Goal: Information Seeking & Learning: Learn about a topic

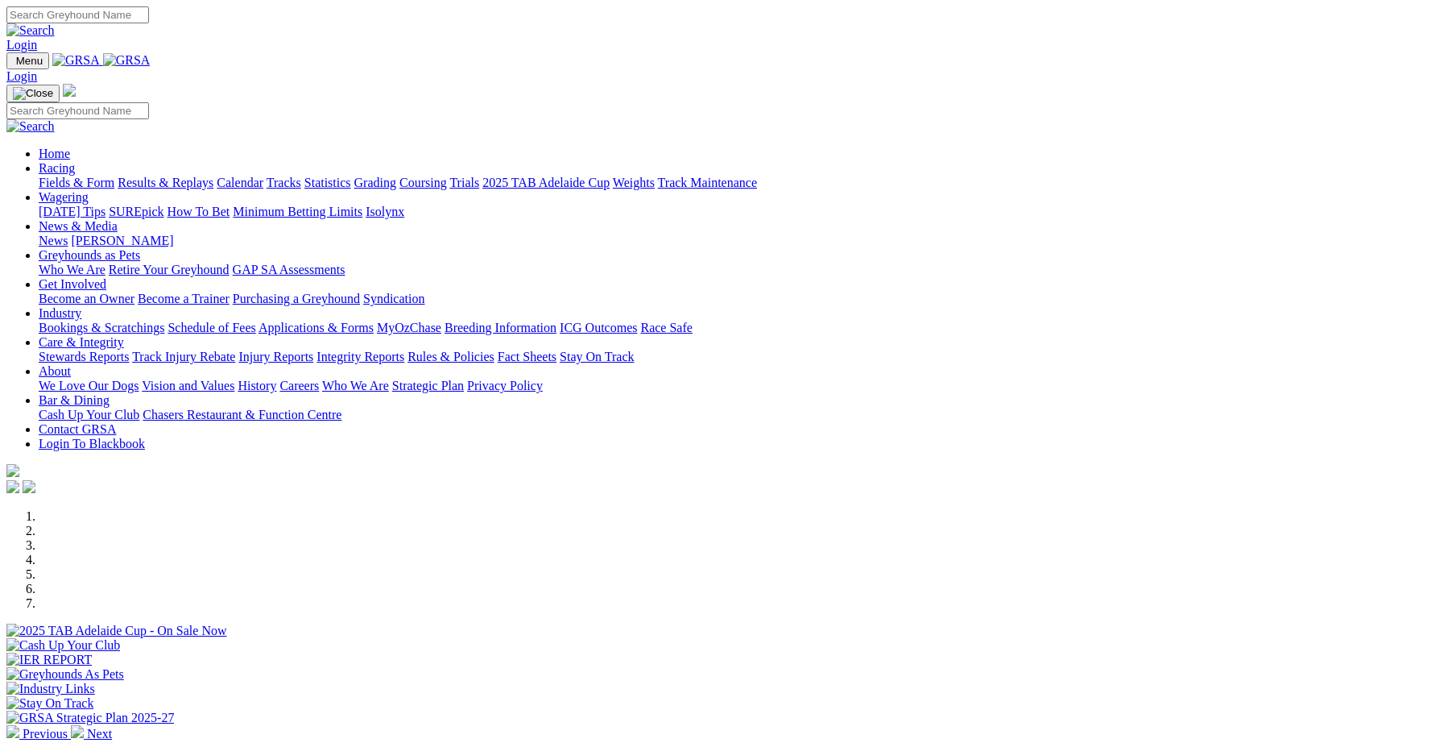
scroll to position [557, 0]
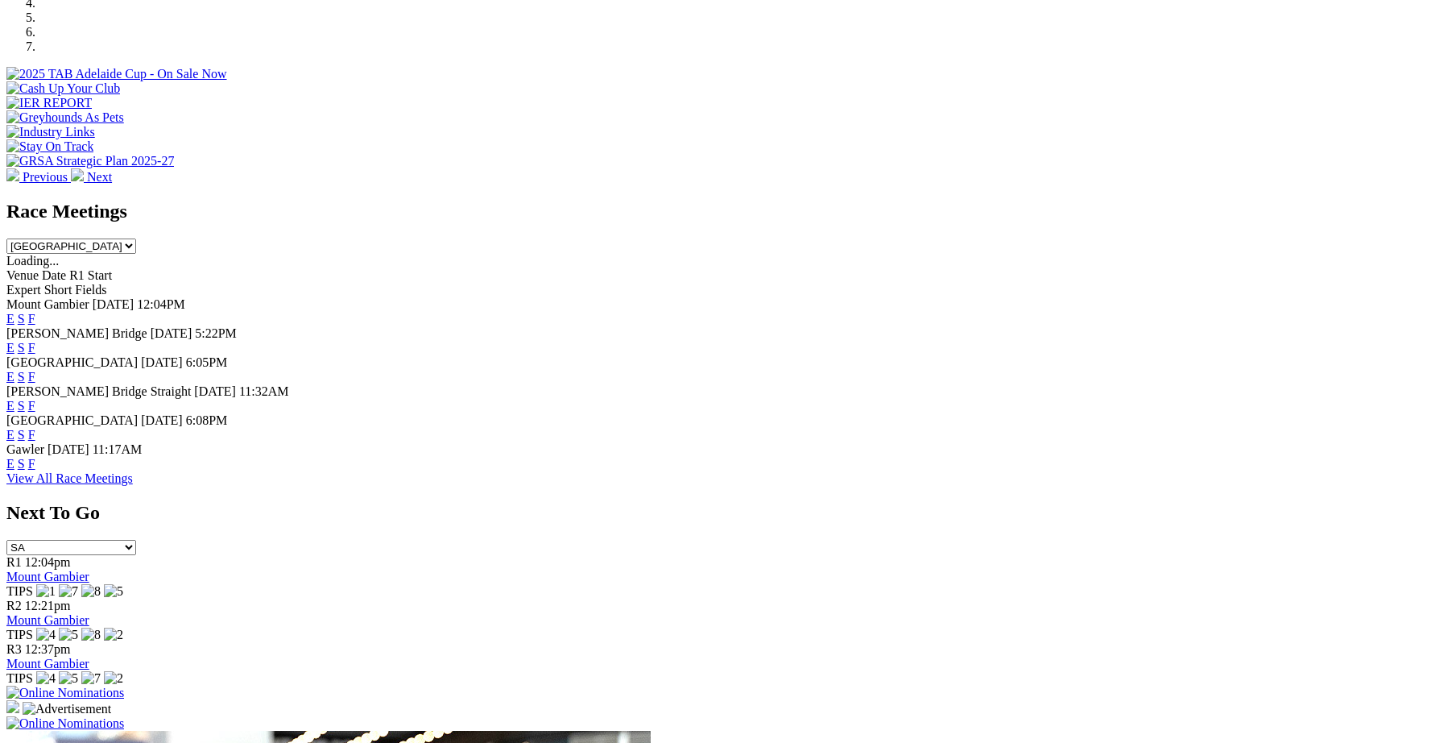
click at [35, 341] on link "F" at bounding box center [31, 348] width 7 height 14
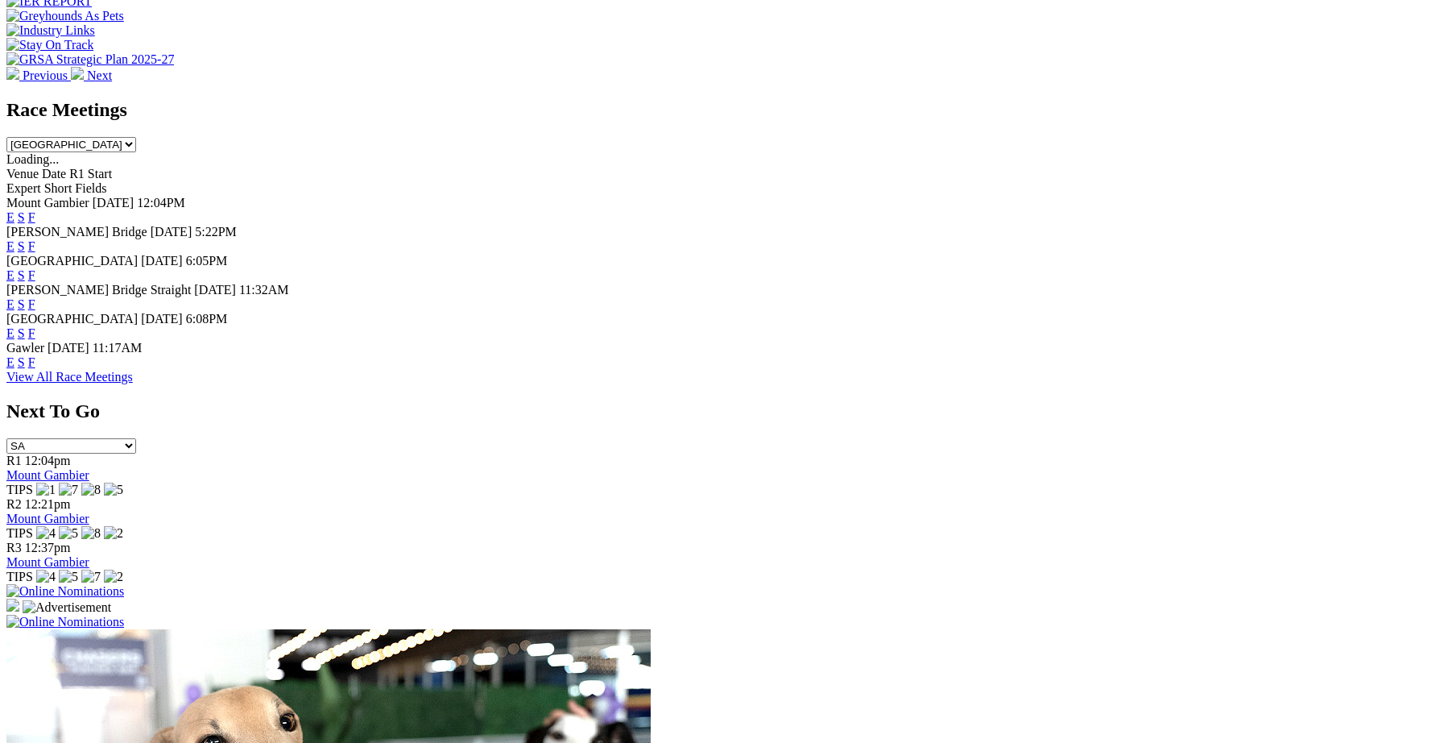
scroll to position [668, 0]
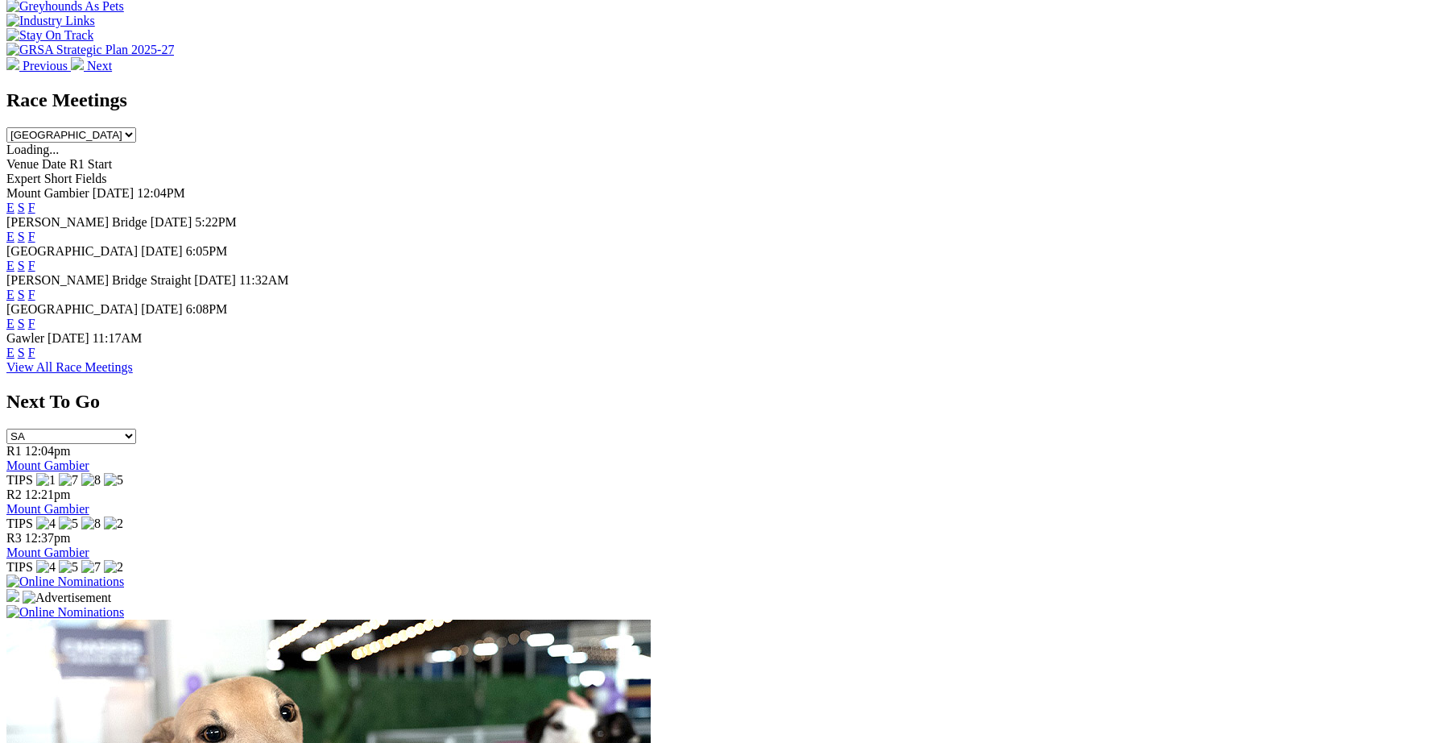
click at [35, 259] on link "F" at bounding box center [31, 266] width 7 height 14
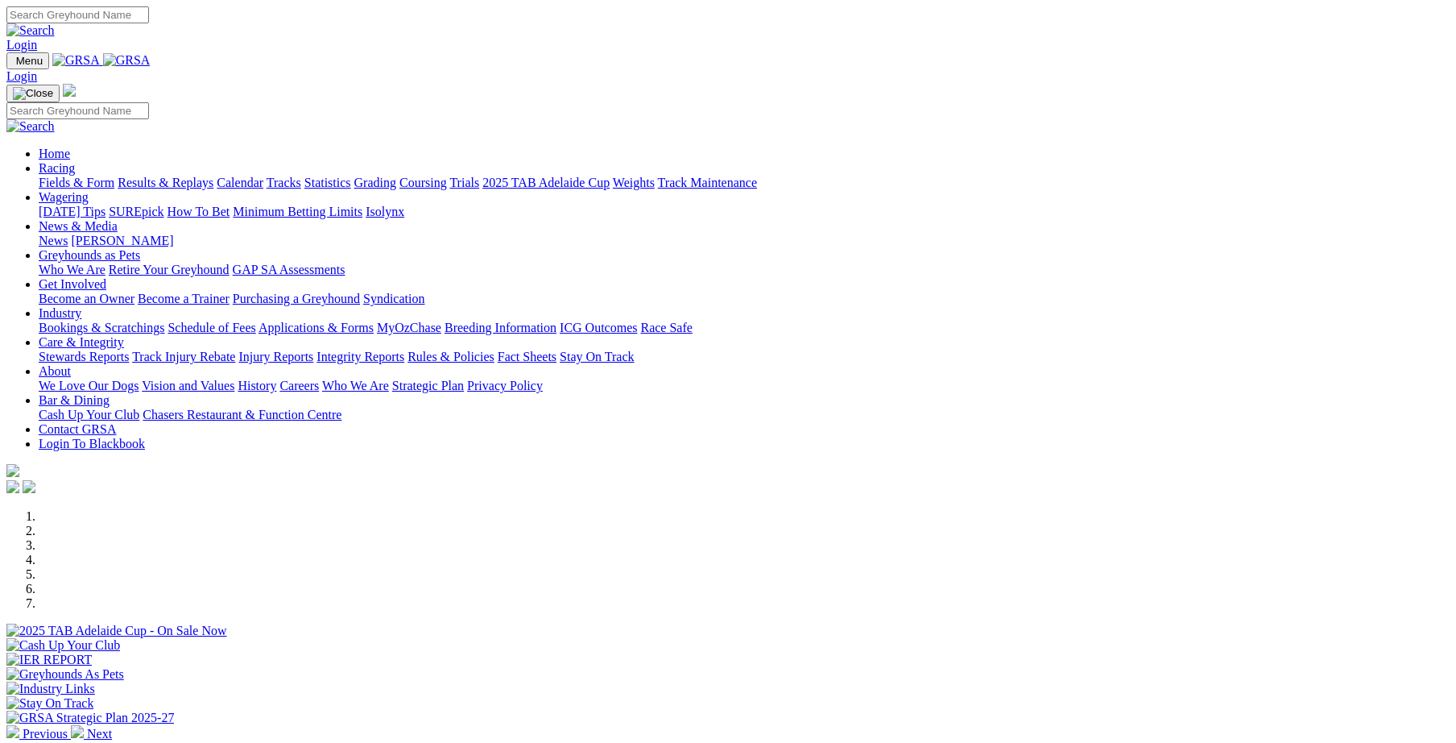
click at [404, 350] on link "Integrity Reports" at bounding box center [361, 357] width 88 height 14
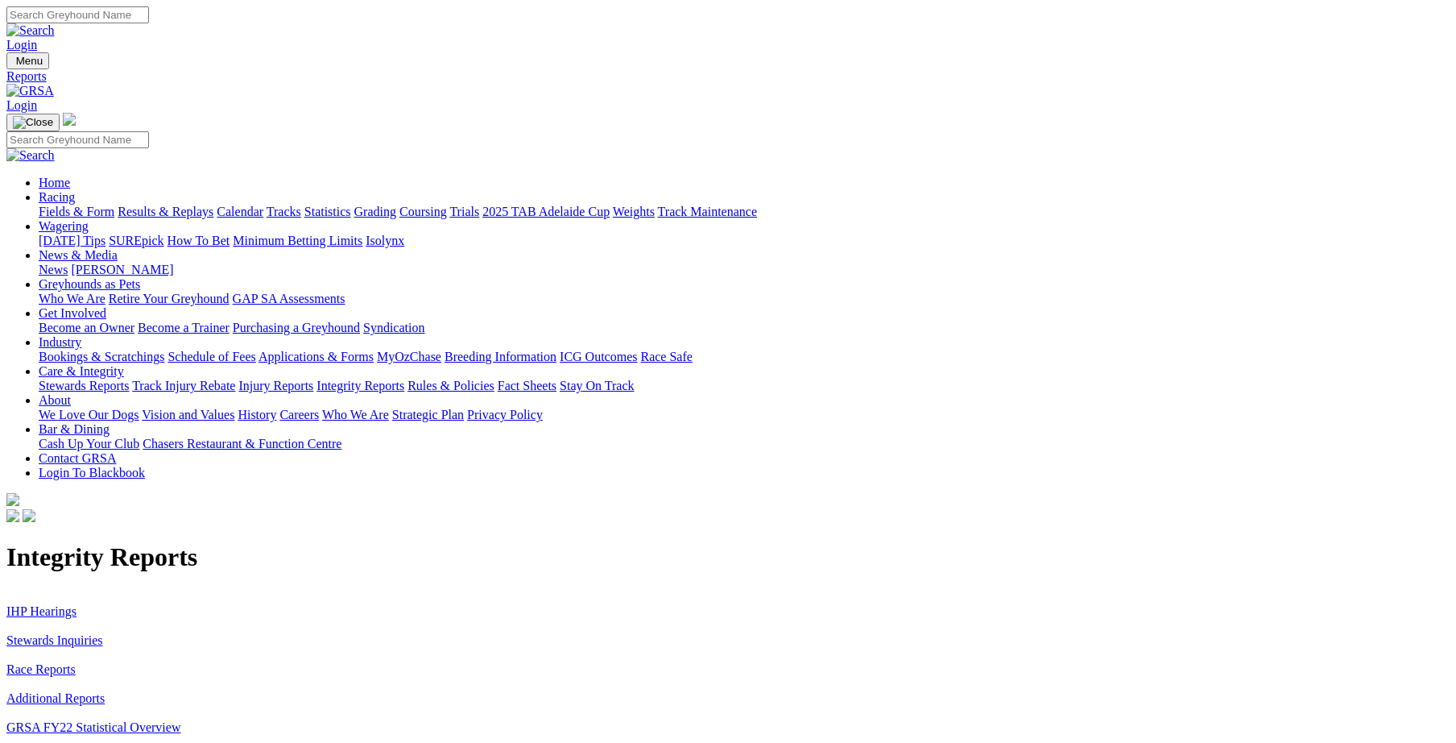
click at [103, 633] on link "Stewards Inquiries" at bounding box center [54, 640] width 97 height 14
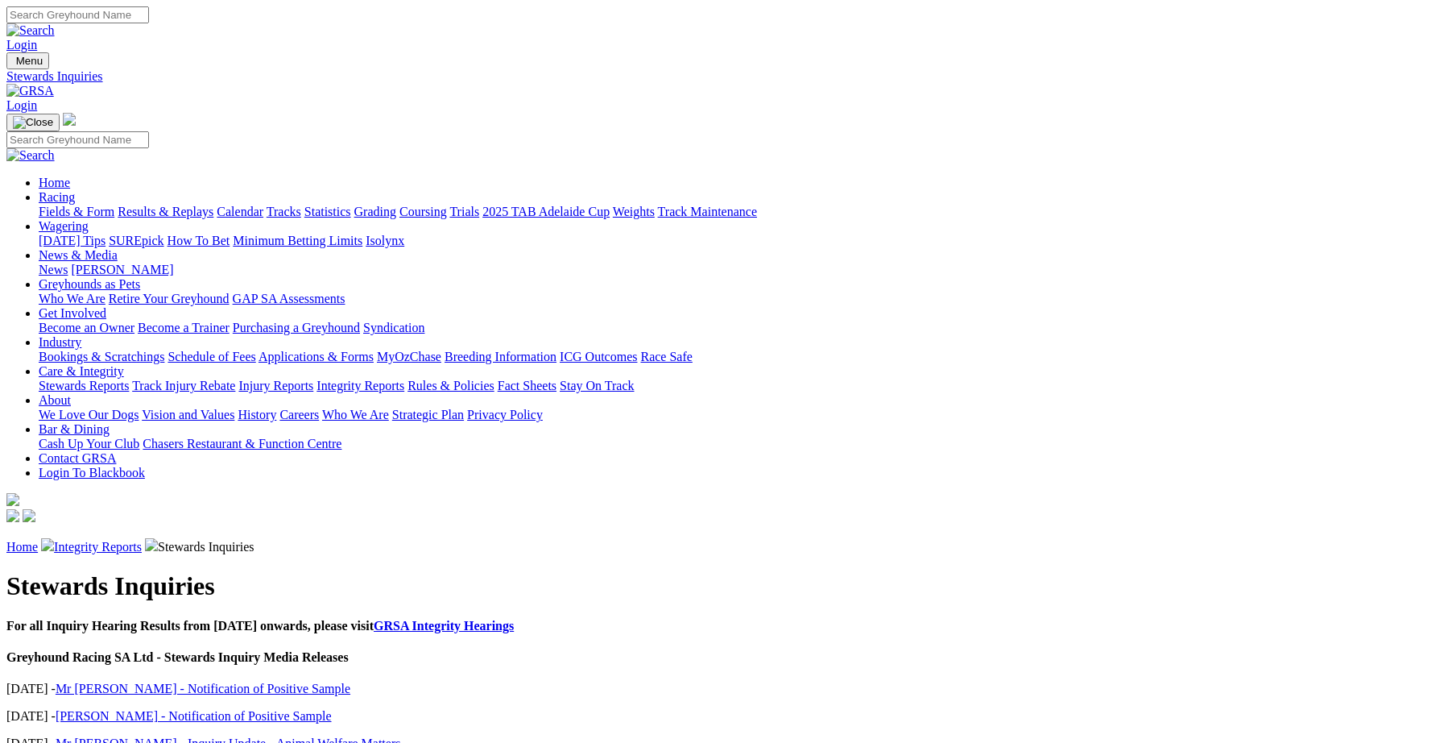
click at [142, 540] on link "Integrity Reports" at bounding box center [98, 547] width 88 height 14
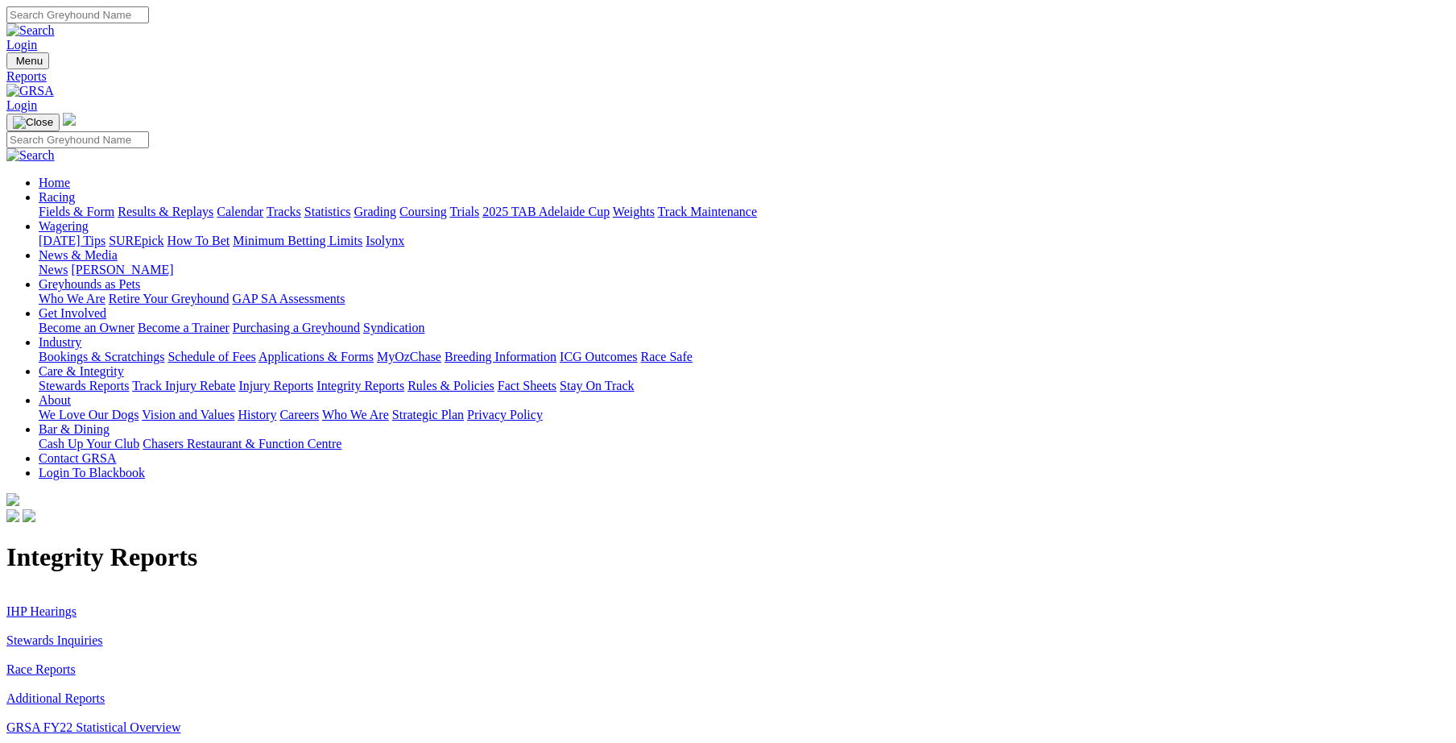
click at [77, 604] on link "IHP Hearings" at bounding box center [41, 611] width 70 height 14
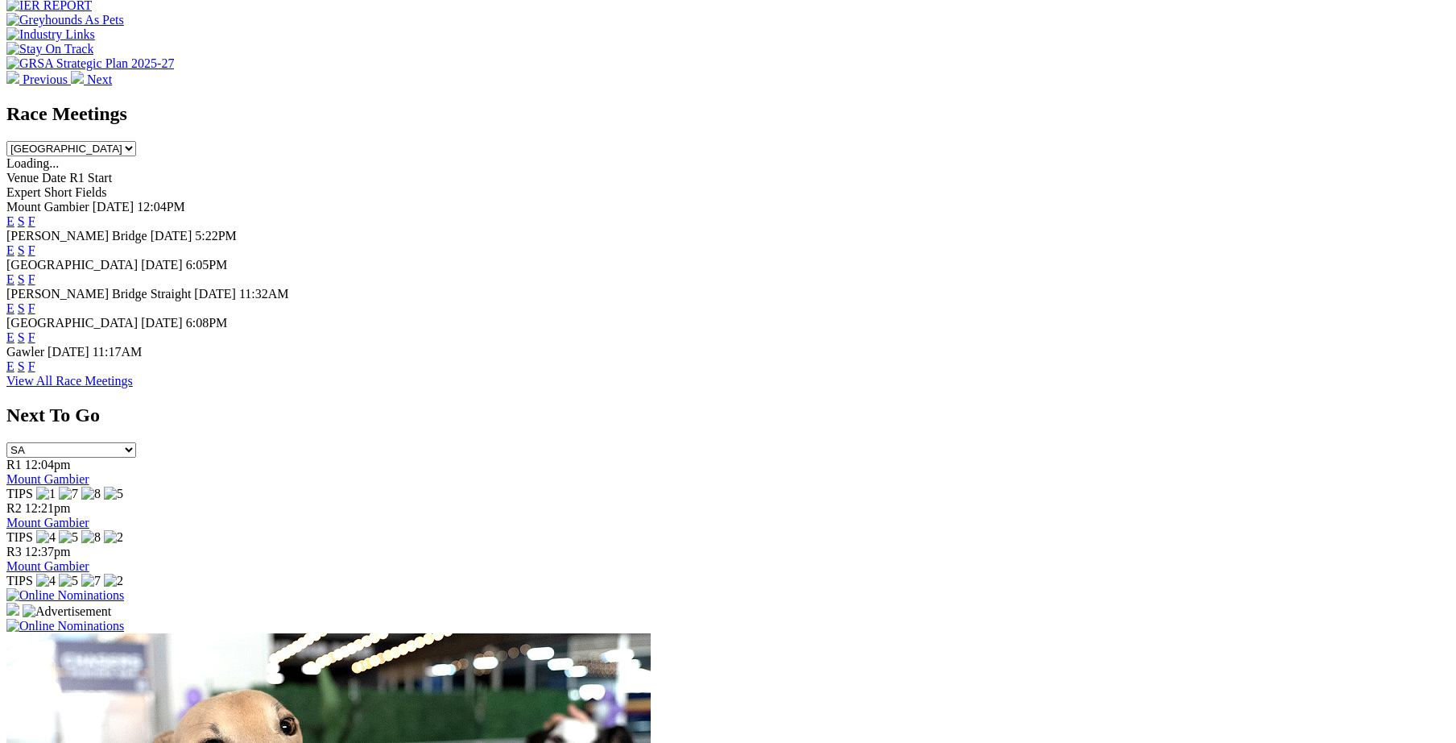
scroll to position [668, 0]
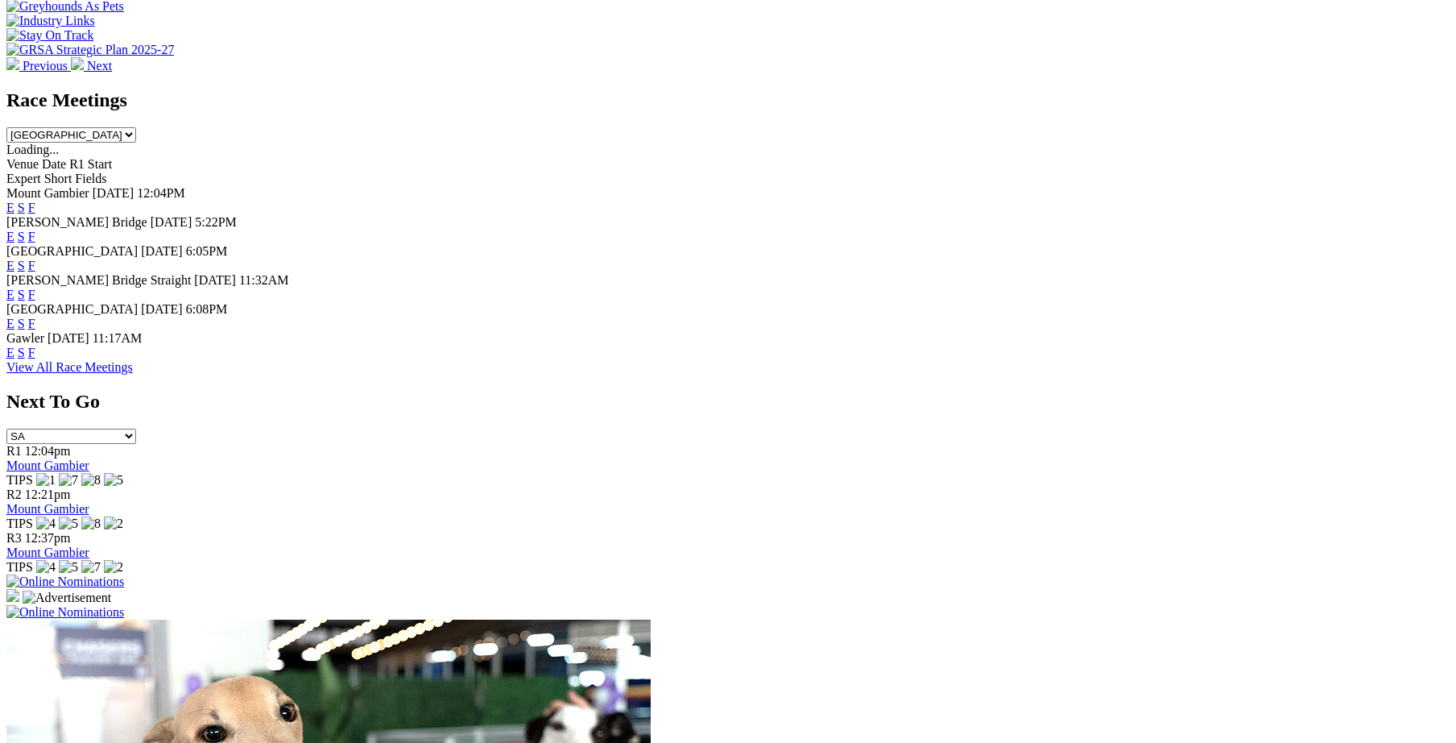
click at [124, 574] on img at bounding box center [65, 581] width 118 height 14
